Goal: Task Accomplishment & Management: Manage account settings

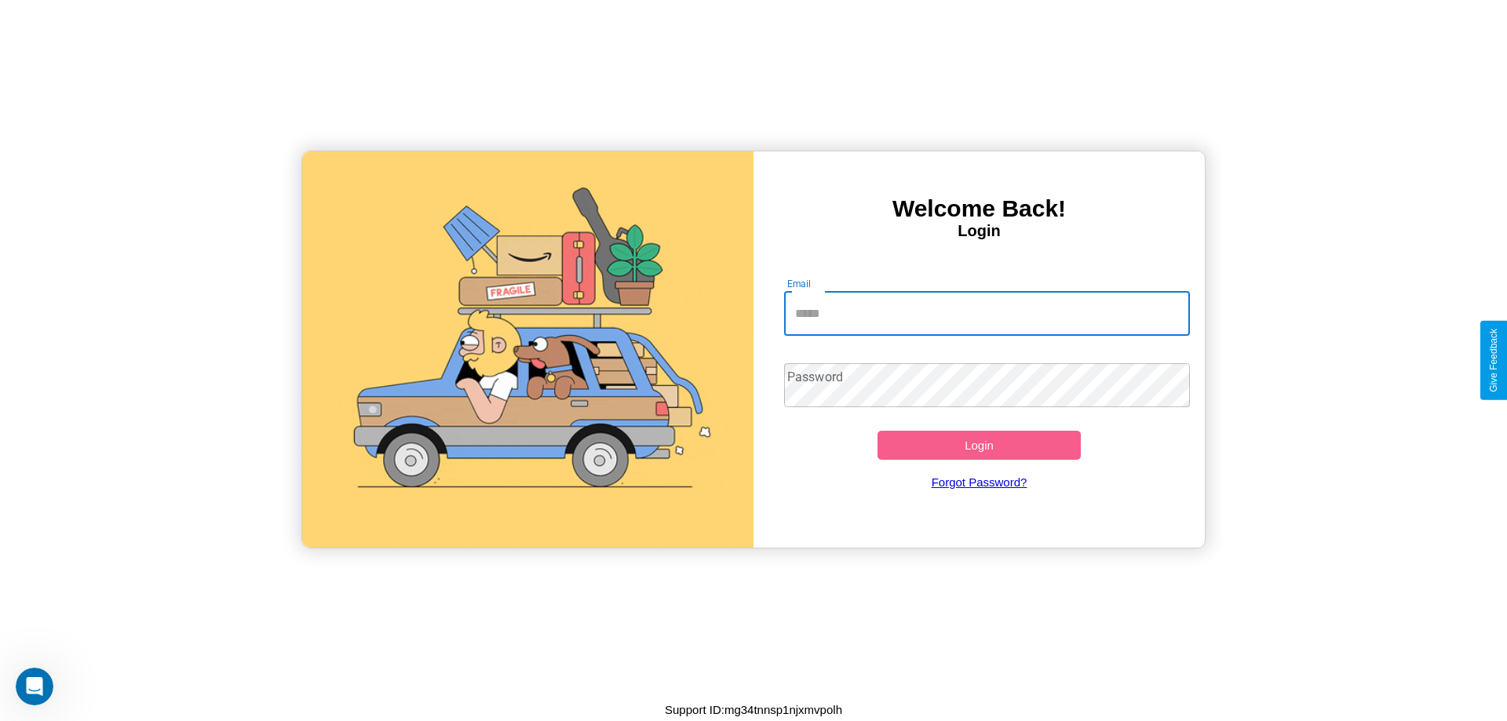
click at [986, 313] on input "Email" at bounding box center [987, 314] width 406 height 44
type input "**********"
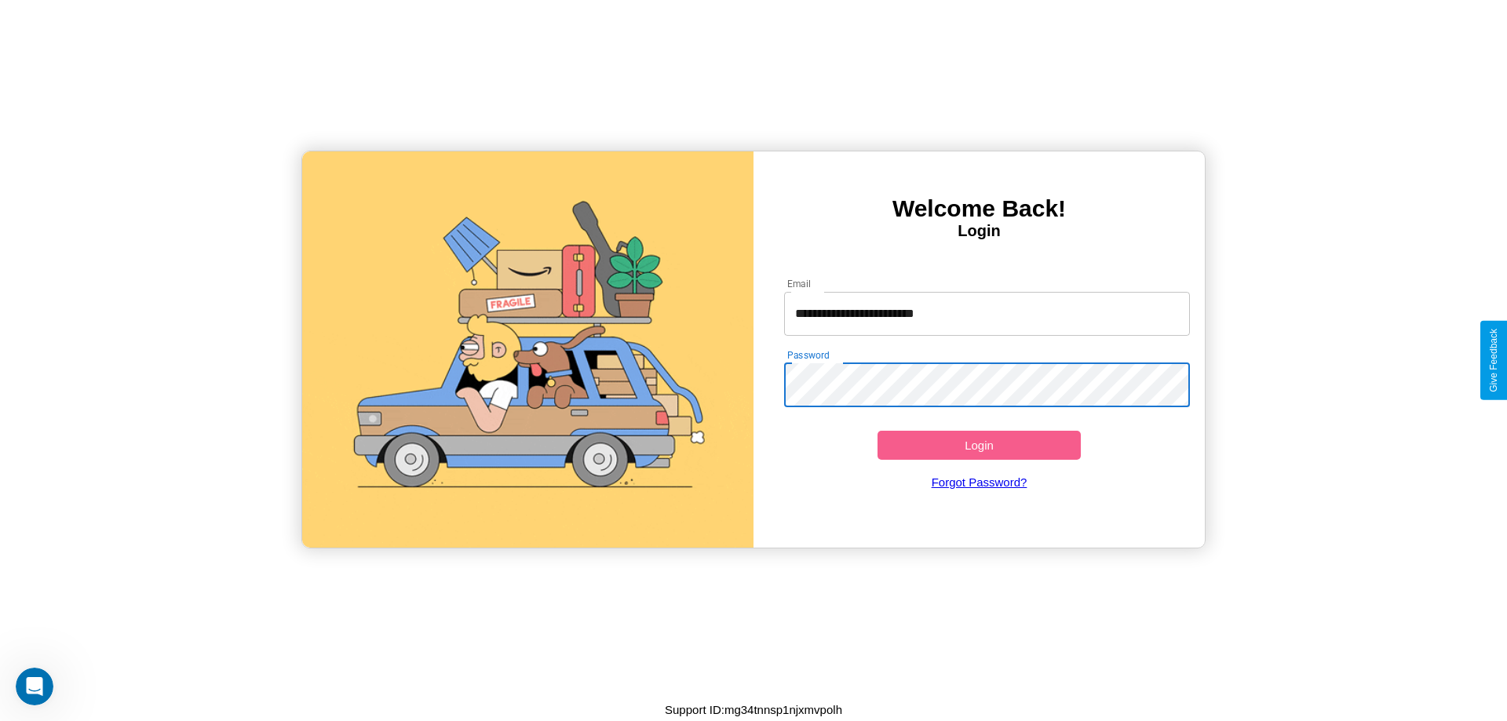
click at [979, 445] on button "Login" at bounding box center [978, 445] width 203 height 29
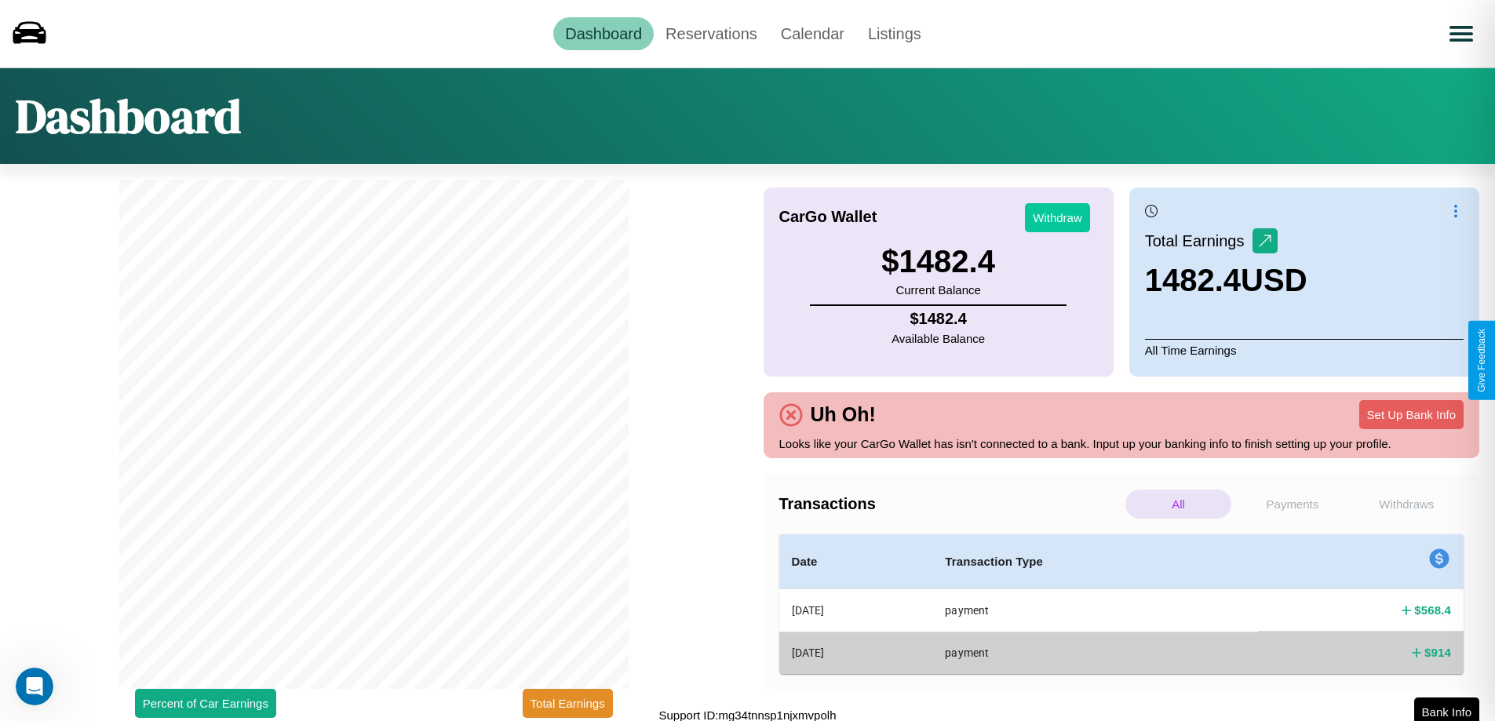
click at [1057, 217] on button "Withdraw" at bounding box center [1057, 217] width 65 height 29
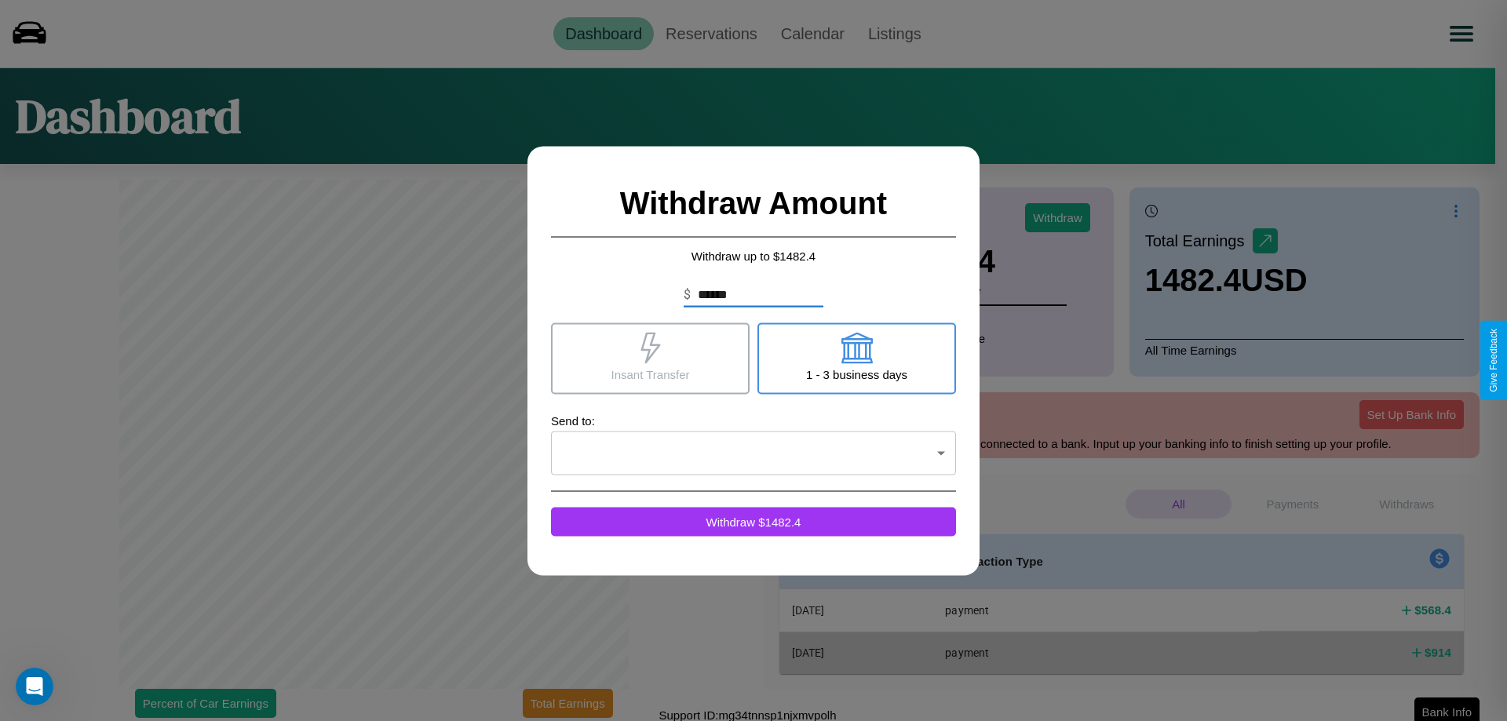
click at [856, 358] on icon at bounding box center [855, 347] width 31 height 31
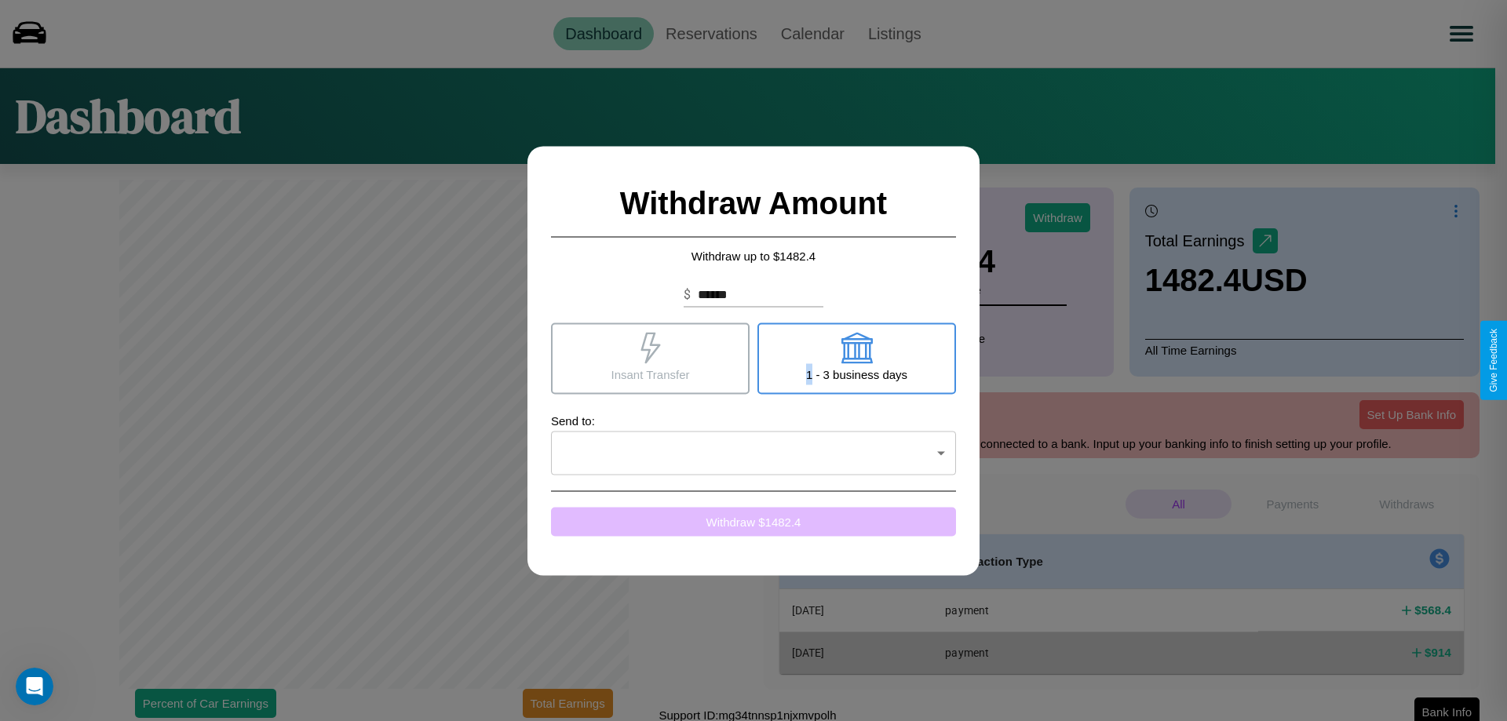
click at [753, 521] on button "Withdraw $ 1482.4" at bounding box center [753, 521] width 405 height 29
